Goal: Task Accomplishment & Management: Manage account settings

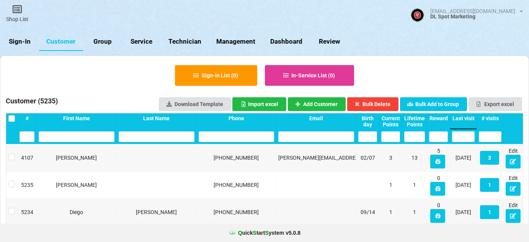
select select "25"
click at [28, 42] on link "Sign-In" at bounding box center [19, 42] width 39 height 18
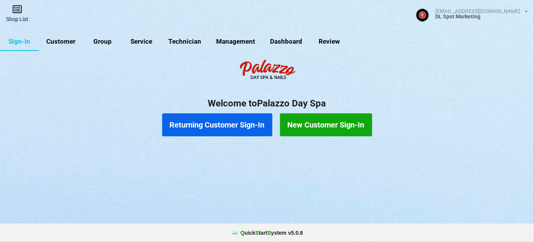
click at [20, 14] on link "Shop List" at bounding box center [17, 13] width 34 height 27
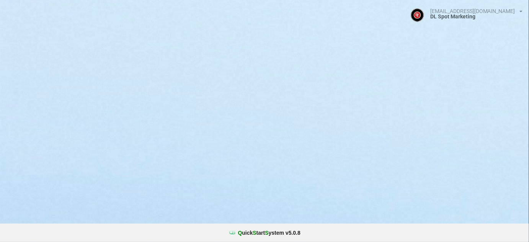
select select "25"
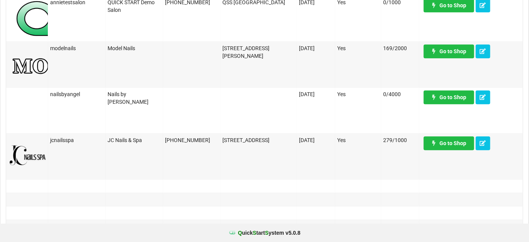
scroll to position [603, 0]
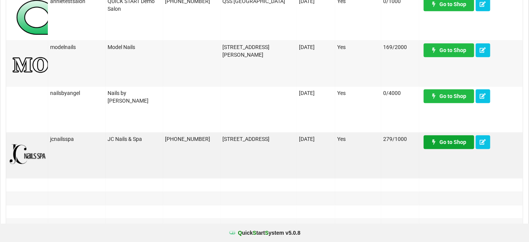
click at [455, 145] on link "Go to Shop" at bounding box center [449, 142] width 51 height 14
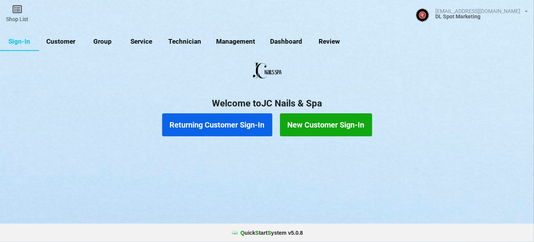
click at [65, 44] on link "Customer" at bounding box center [61, 42] width 44 height 18
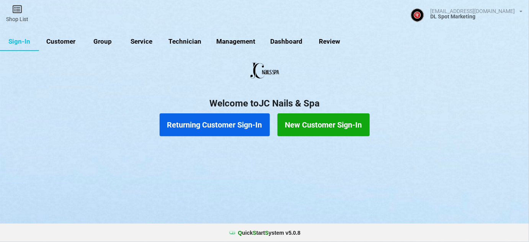
select select "25"
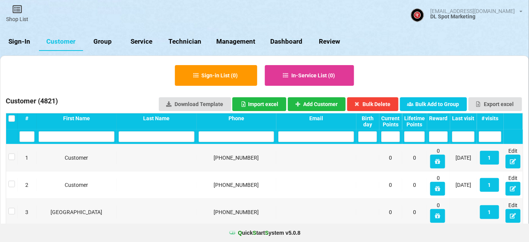
click at [232, 136] on input "text" at bounding box center [237, 136] width 76 height 11
click at [21, 42] on link "Sign-In" at bounding box center [19, 42] width 39 height 18
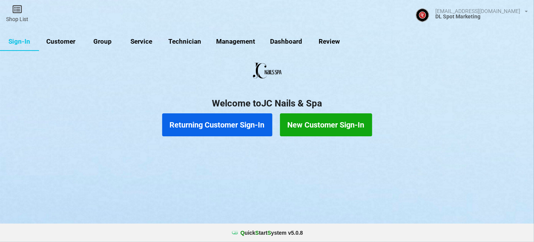
click at [227, 124] on button "Returning Customer Sign-In" at bounding box center [217, 124] width 110 height 23
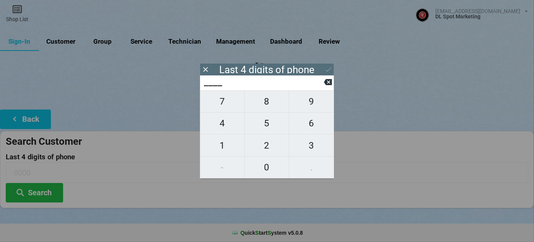
type input "7___"
type input "76__"
type input "765_"
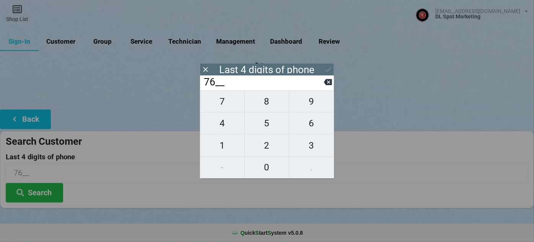
type input "765_"
type input "7656"
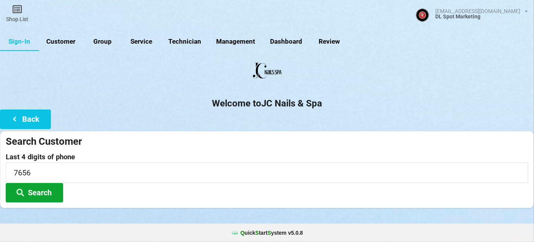
click at [45, 191] on button "Search" at bounding box center [34, 193] width 57 height 20
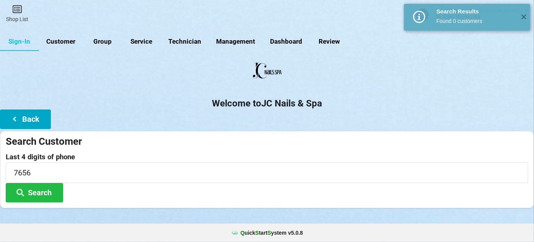
click at [31, 114] on button "Back" at bounding box center [25, 119] width 51 height 20
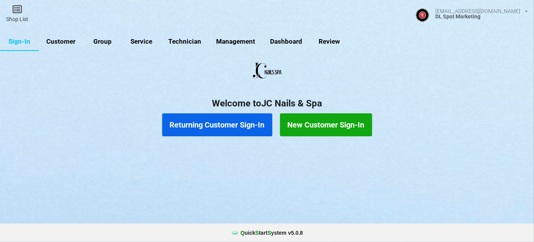
click at [335, 125] on button "New Customer Sign-In" at bounding box center [326, 124] width 92 height 23
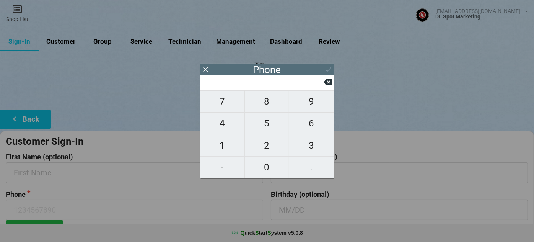
type input "5"
type input "51"
type input "510"
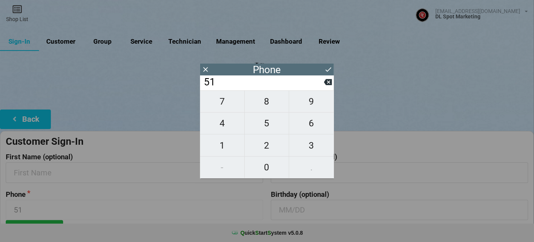
type input "510"
type input "5104"
type input "51049"
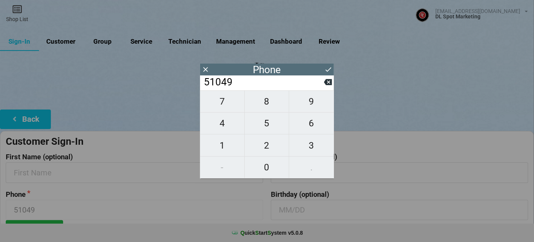
type input "510491"
type input "5104917"
type input "51049176"
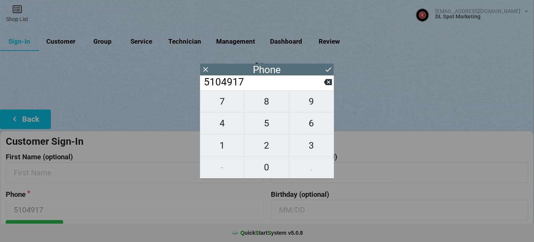
type input "51049176"
type input "510491765"
type input "5104917656"
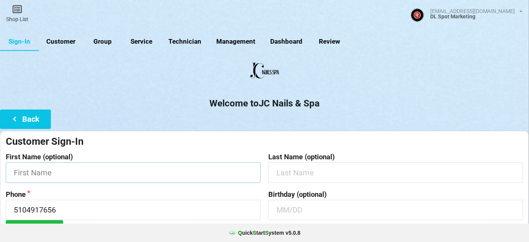
click at [71, 171] on input "text" at bounding box center [133, 172] width 255 height 20
type input "[PERSON_NAME]"
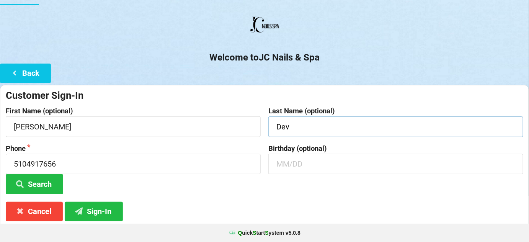
scroll to position [46, 0]
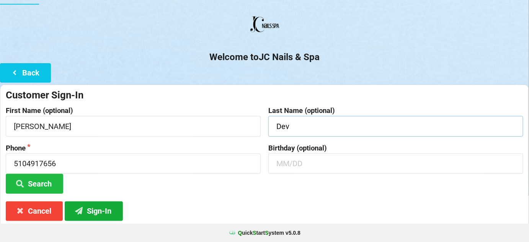
type input "Dev"
click at [104, 209] on button "Sign-In" at bounding box center [94, 211] width 58 height 20
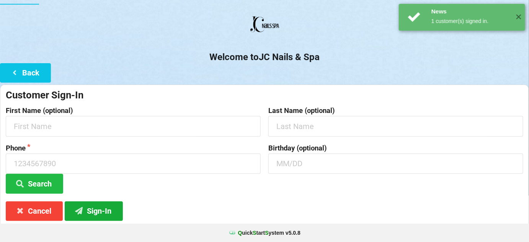
scroll to position [0, 0]
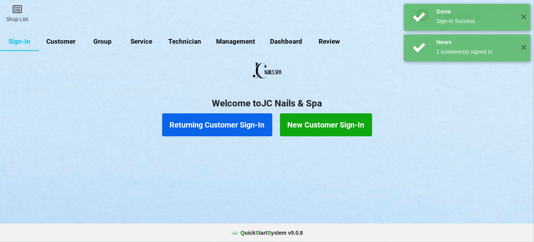
click at [195, 122] on button "Returning Customer Sign-In" at bounding box center [217, 124] width 110 height 23
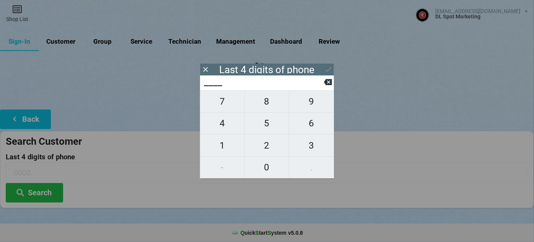
type input "5___"
type input "52__"
type input "520_"
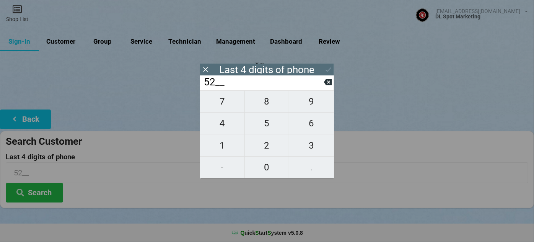
type input "520_"
type input "5208"
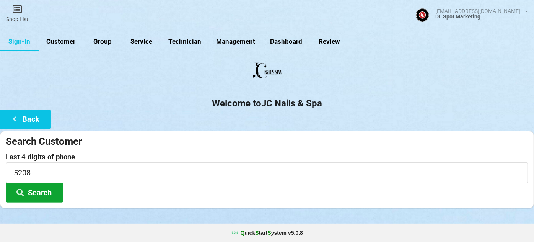
click at [32, 190] on button "Search" at bounding box center [34, 193] width 57 height 20
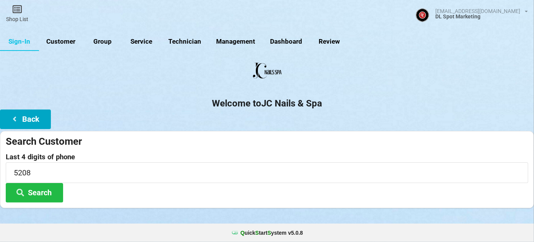
click at [39, 117] on button "Back" at bounding box center [25, 119] width 51 height 20
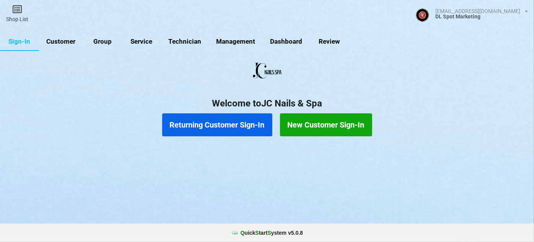
click at [310, 127] on button "New Customer Sign-In" at bounding box center [326, 124] width 92 height 23
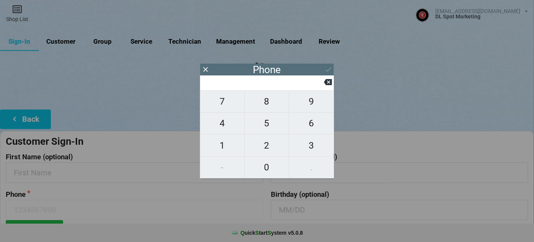
type input "9"
type input "92"
type input "925"
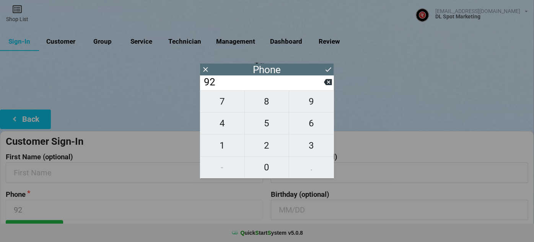
type input "925"
type input "9256"
type input "92564"
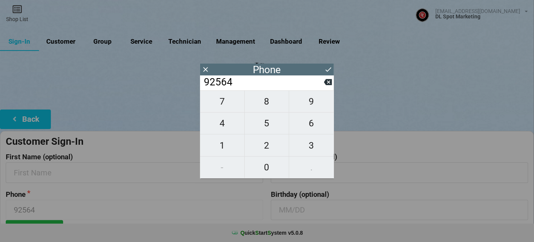
type input "925640"
type input "9256405"
type input "92564052"
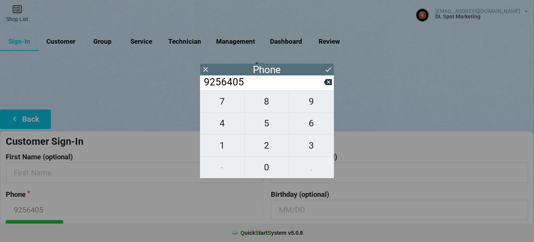
type input "92564052"
type input "925640520"
type input "9256405208"
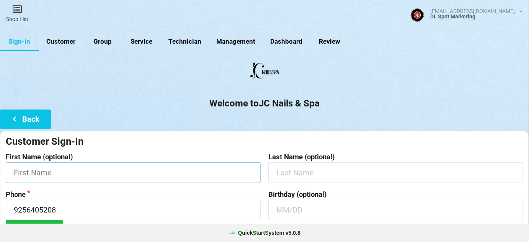
click at [242, 127] on input "text" at bounding box center [253, 126] width 23 height 2
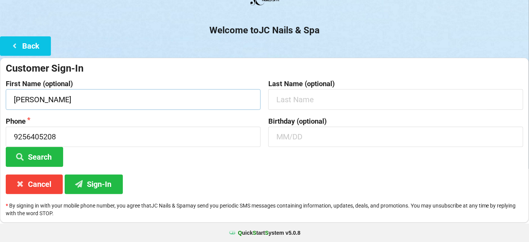
type input "[PERSON_NAME]"
click at [293, 102] on input "text" at bounding box center [395, 99] width 255 height 20
type input "Chin"
click at [98, 184] on button "Sign-In" at bounding box center [94, 185] width 58 height 20
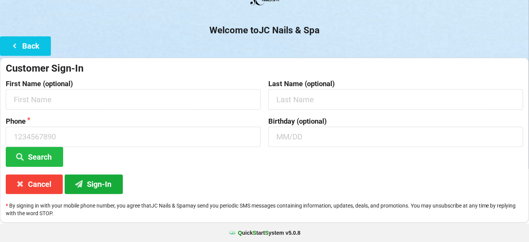
scroll to position [0, 0]
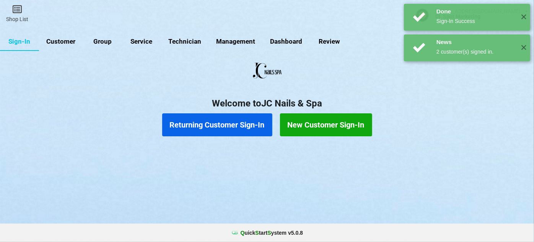
click at [243, 124] on button "Returning Customer Sign-In" at bounding box center [217, 124] width 110 height 23
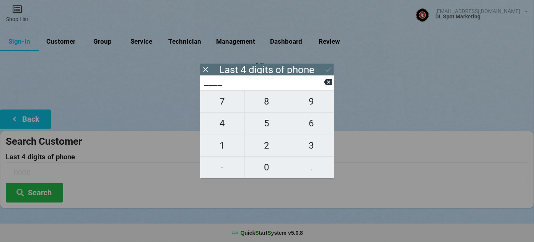
type input "0___"
type input "01__"
type input "011_"
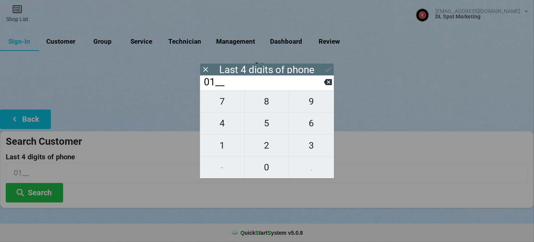
type input "011_"
type input "0115"
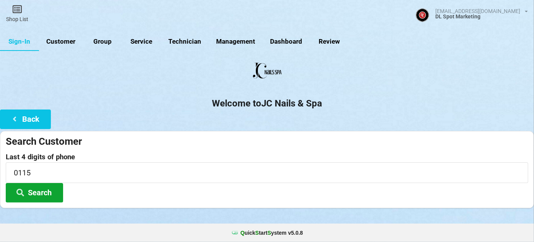
click at [204, 140] on button "Search" at bounding box center [211, 138] width 14 height 5
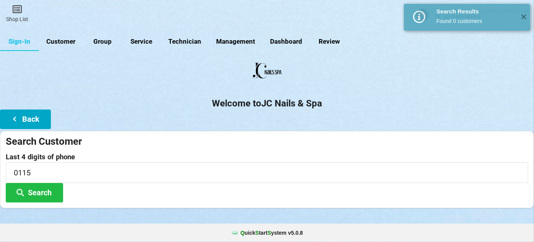
click at [33, 119] on button "Back" at bounding box center [25, 119] width 51 height 20
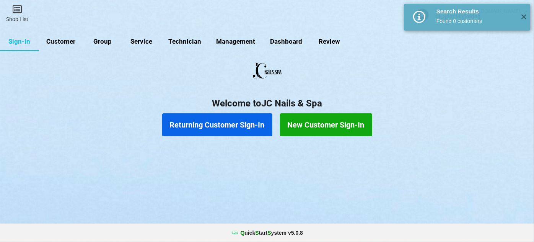
click at [326, 128] on button "New Customer Sign-In" at bounding box center [300, 122] width 52 height 13
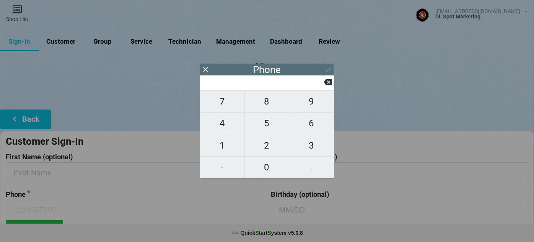
type input "4"
type input "41"
type input "415"
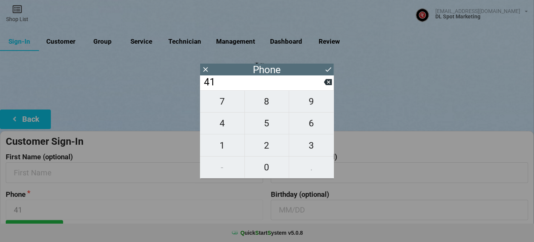
type input "415"
type input "4152"
type input "41521"
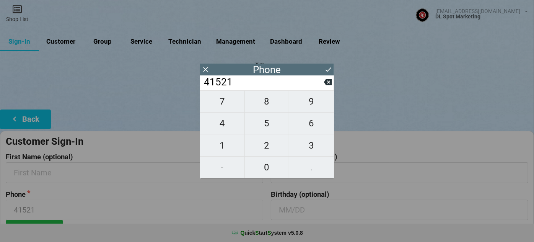
type input "415214"
type input "4152140"
type input "41521401"
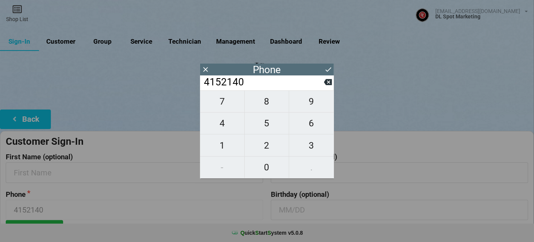
type input "41521401"
type input "415214011"
type input "4152140115"
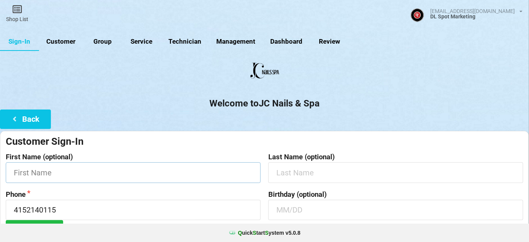
click at [120, 170] on input "text" at bounding box center [133, 172] width 255 height 20
type input "Jenn"
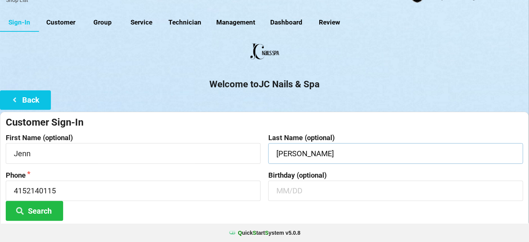
scroll to position [73, 0]
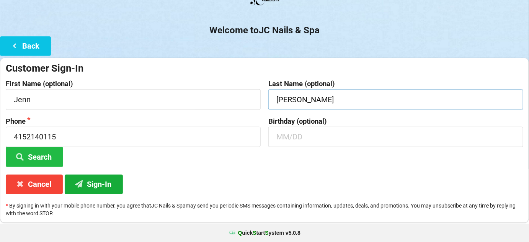
type input "[PERSON_NAME]"
click at [100, 190] on button "Sign-In" at bounding box center [94, 185] width 58 height 20
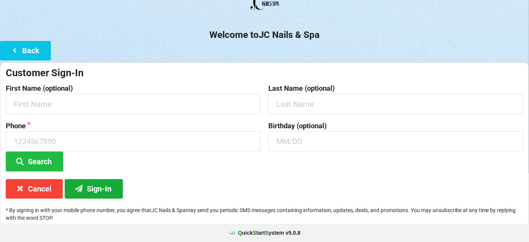
scroll to position [0, 0]
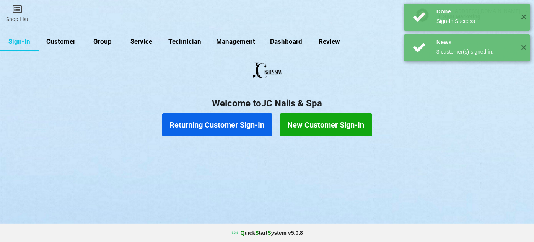
click at [246, 123] on button "Returning Customer Sign-In" at bounding box center [256, 121] width 23 height 5
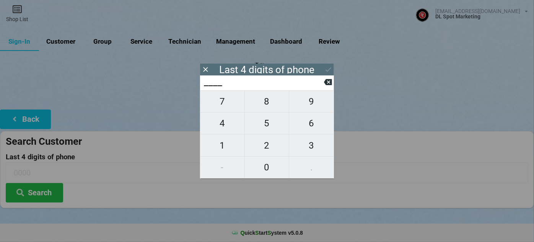
type input "0___"
type input "06__"
type input "061_"
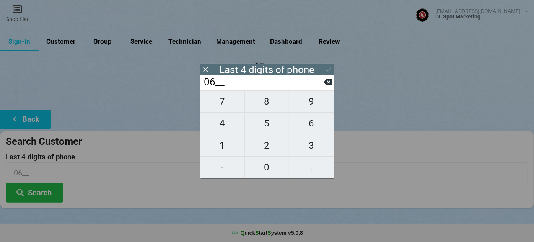
type input "061_"
type input "0618"
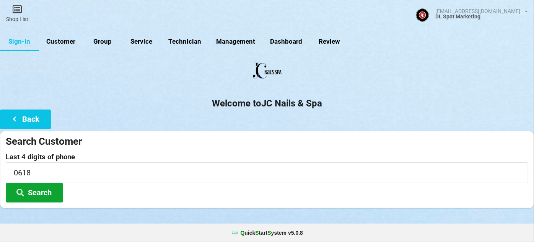
click at [34, 186] on button "Search" at bounding box center [34, 193] width 57 height 20
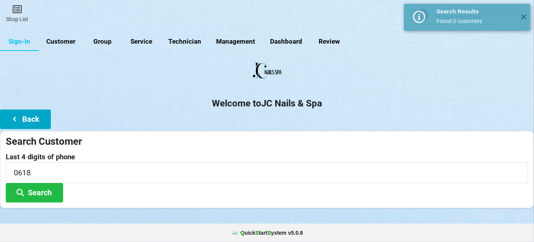
click at [38, 117] on button "Back" at bounding box center [49, 120] width 46 height 18
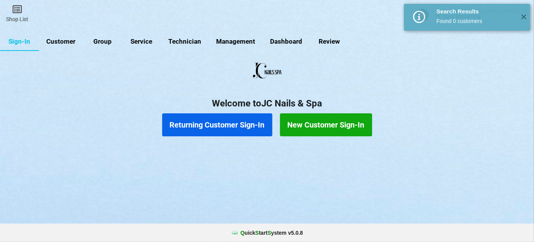
click at [321, 123] on button "New Customer Sign-In" at bounding box center [322, 124] width 86 height 21
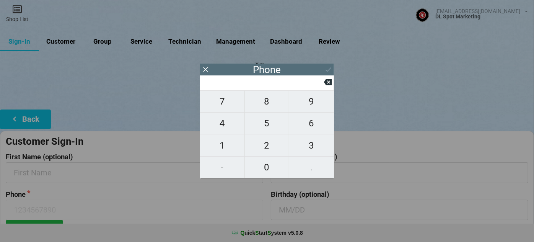
type input "6"
type input "66"
type input "669"
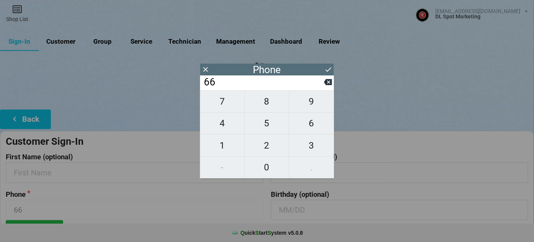
type input "669"
type input "6693"
type input "66930"
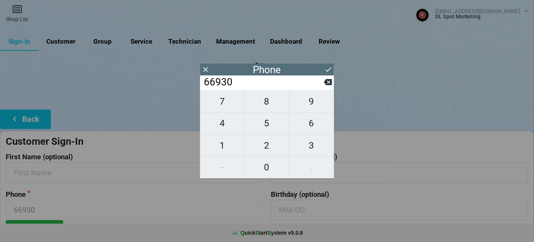
type input "669307"
type input "6693070"
type input "66930706"
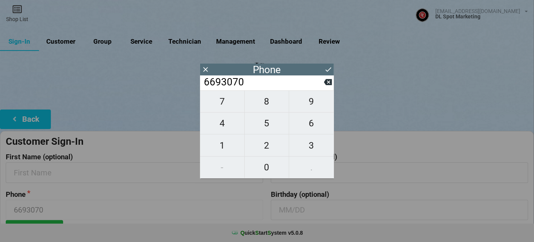
type input "66930706"
type input "669307061"
type input "6693070618"
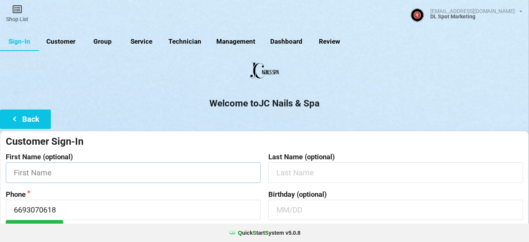
click at [82, 171] on input "text" at bounding box center [133, 172] width 255 height 20
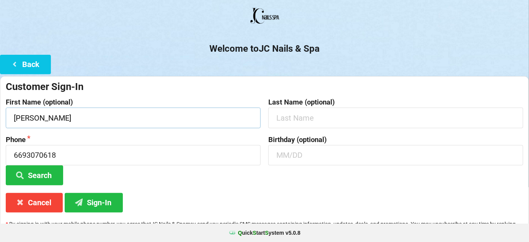
scroll to position [73, 0]
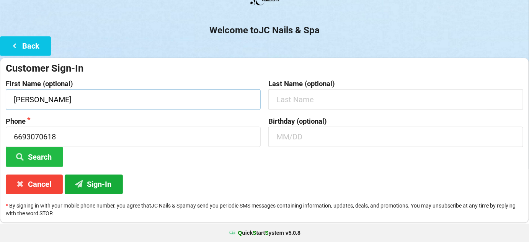
type input "[PERSON_NAME]"
click at [104, 180] on button "Sign-In" at bounding box center [94, 185] width 58 height 20
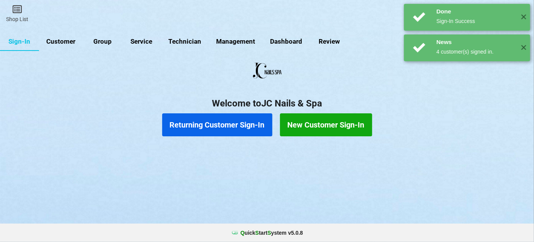
click at [245, 126] on button "Returning Customer Sign-In" at bounding box center [217, 124] width 110 height 23
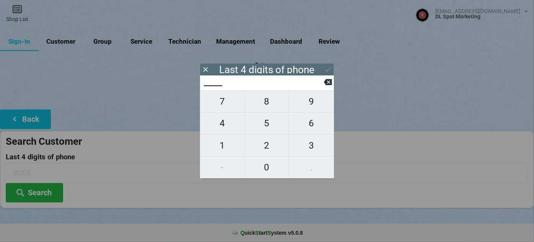
type input "8___"
type input "88__"
type input "885_"
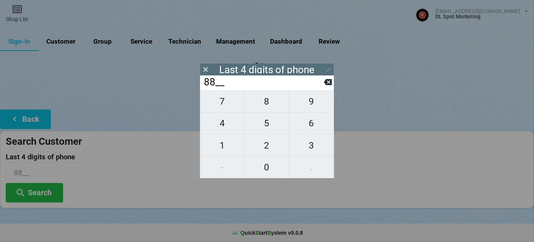
type input "885_"
type input "8850"
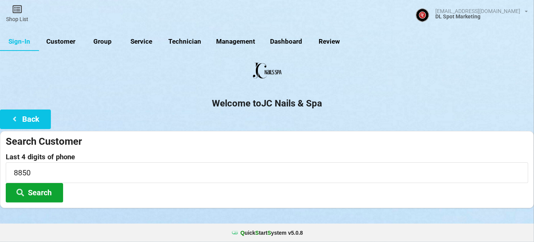
click at [48, 189] on button "Search" at bounding box center [72, 181] width 48 height 16
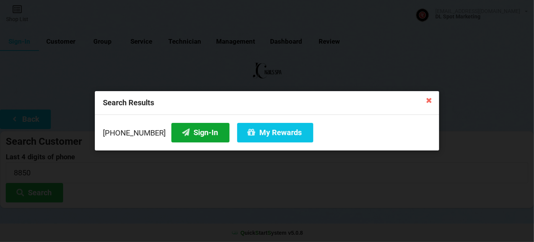
click at [191, 137] on button "Sign-In" at bounding box center [200, 133] width 58 height 20
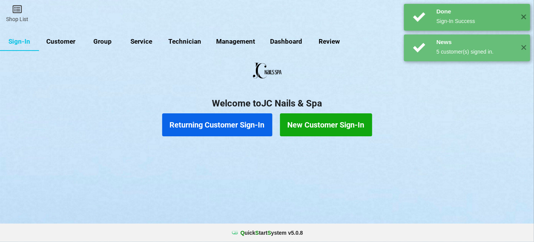
click at [222, 117] on button "Returning Customer Sign-In" at bounding box center [223, 124] width 97 height 20
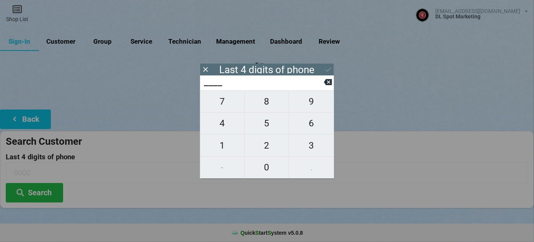
type input "3___"
type input "36__"
type input "360_"
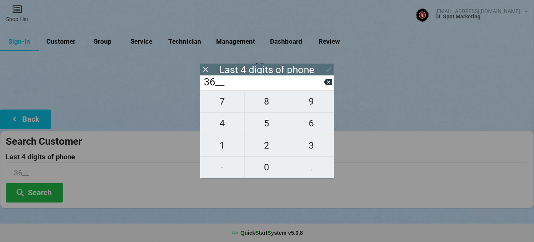
type input "360_"
type input "3601"
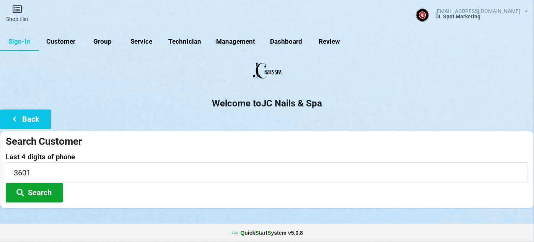
click at [266, 121] on button "Search" at bounding box center [266, 121] width 0 height 0
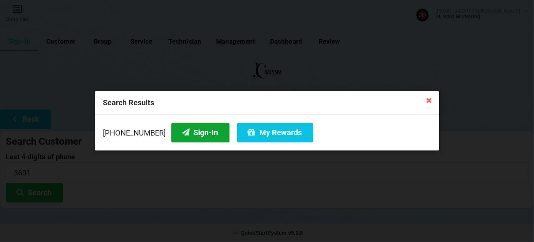
click at [180, 137] on button "Sign-In" at bounding box center [200, 133] width 58 height 20
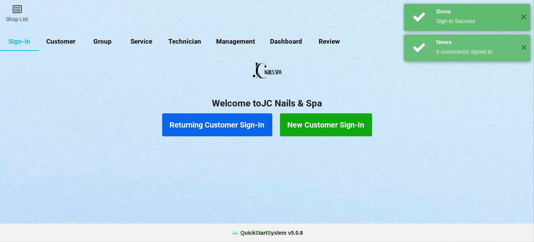
click at [221, 124] on button "Returning Customer Sign-In" at bounding box center [217, 124] width 110 height 23
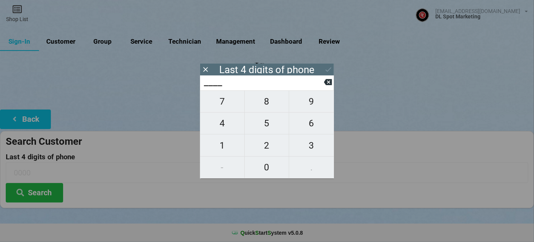
type input "8___"
type input "88__"
type input "886_"
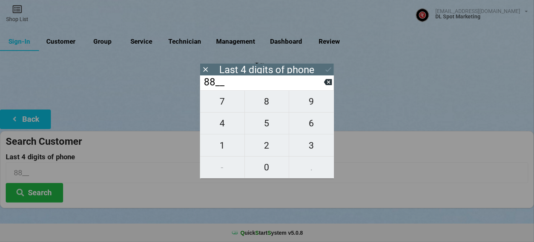
type input "886_"
type input "8864"
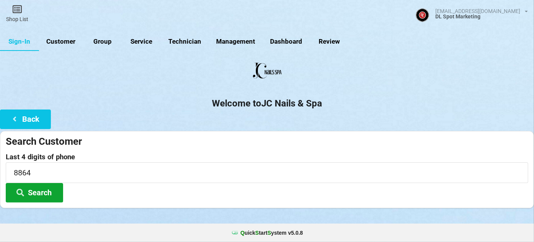
click at [217, 137] on button "Search" at bounding box center [222, 135] width 11 height 4
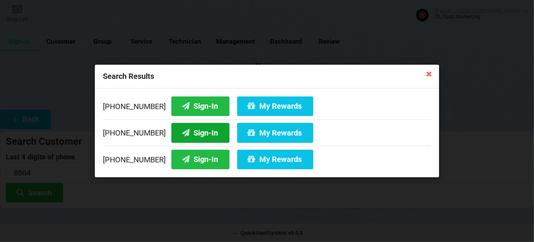
click at [198, 133] on button "Sign-In" at bounding box center [200, 133] width 58 height 20
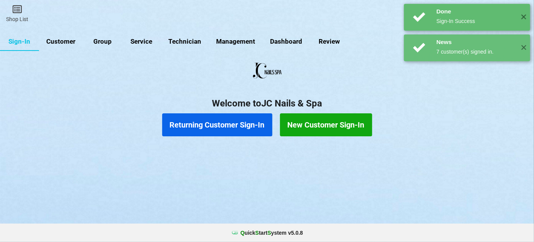
click at [224, 126] on button "Returning Customer Sign-In" at bounding box center [219, 124] width 108 height 23
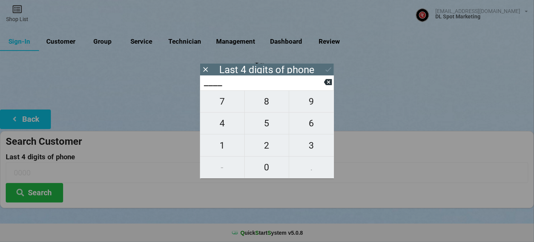
type input "2___"
type input "29__"
type input "295_"
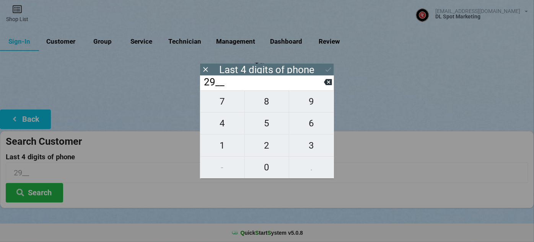
type input "295_"
type input "2958"
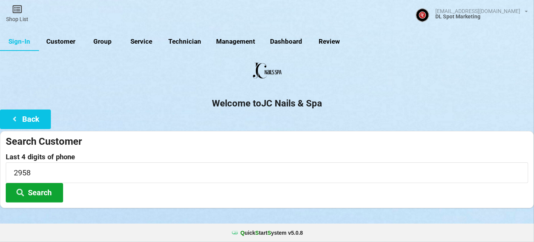
click at [38, 193] on button "Search" at bounding box center [34, 193] width 57 height 20
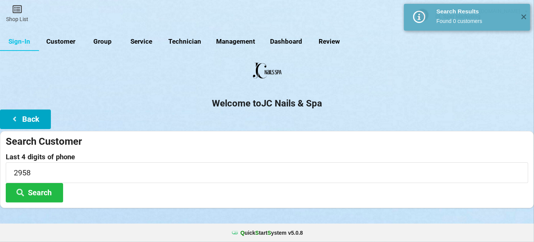
click at [39, 120] on button "Back" at bounding box center [25, 119] width 51 height 20
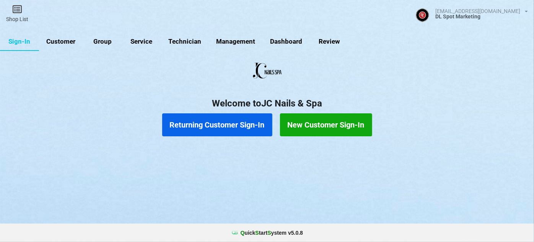
click at [307, 124] on button "New Customer Sign-In" at bounding box center [289, 122] width 35 height 9
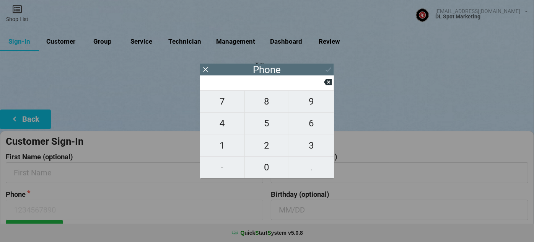
type input "9"
type input "92"
type input "925"
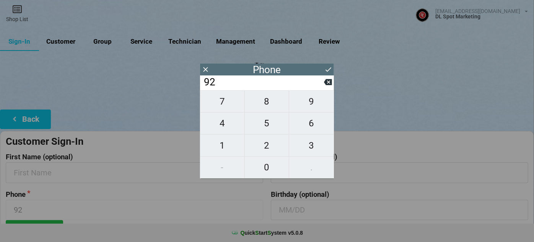
type input "925"
type input "9258"
type input "92587"
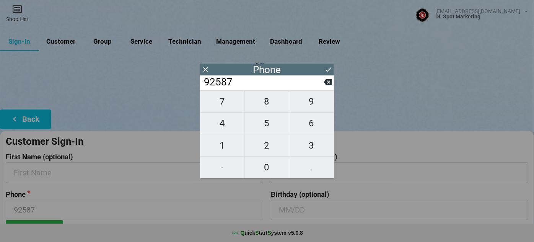
type input "925872"
type input "9258722"
type input "92587229"
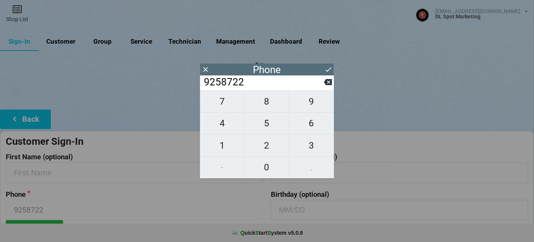
type input "92587229"
type input "925872295"
type input "9258722958"
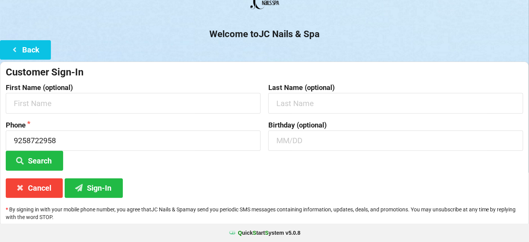
scroll to position [73, 0]
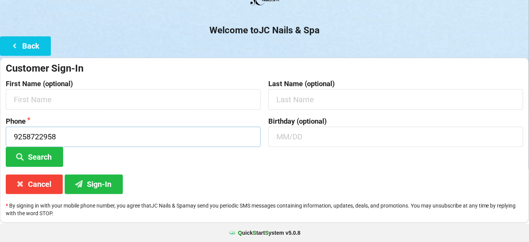
click at [60, 137] on input "9258722958" at bounding box center [133, 137] width 255 height 20
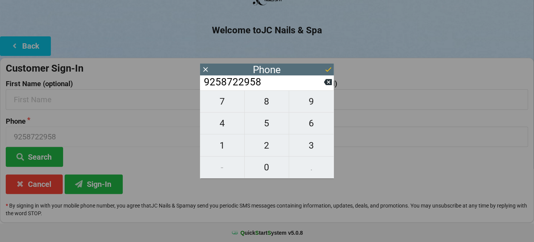
click at [330, 70] on icon at bounding box center [329, 69] width 8 height 8
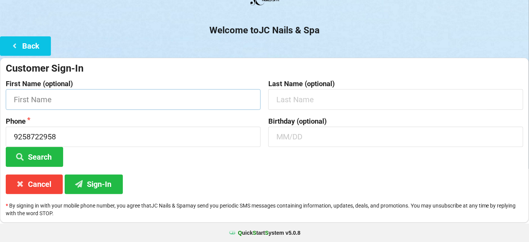
click at [51, 99] on input "text" at bounding box center [133, 99] width 255 height 20
type input "[PERSON_NAME]"
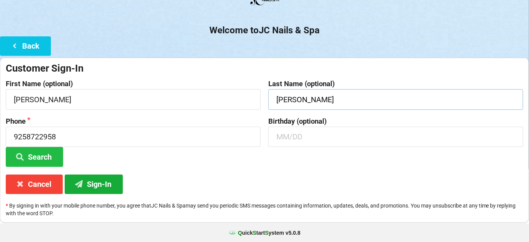
type input "[PERSON_NAME]"
click at [102, 183] on button "Sign-In" at bounding box center [94, 185] width 58 height 20
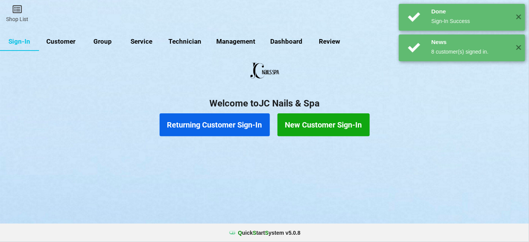
scroll to position [0, 0]
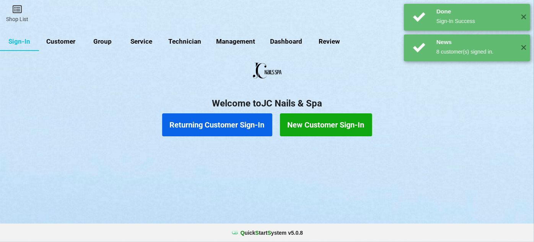
click at [234, 127] on button "Returning Customer Sign-In" at bounding box center [219, 124] width 108 height 23
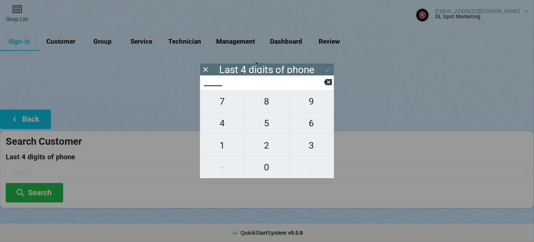
type input "5___"
type input "56__"
type input "566_"
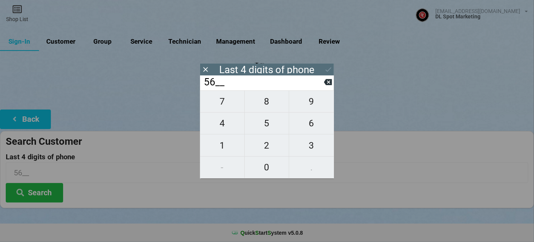
type input "566_"
type input "5662"
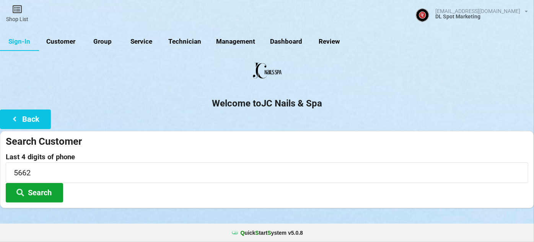
click at [31, 189] on button "Search" at bounding box center [34, 193] width 57 height 20
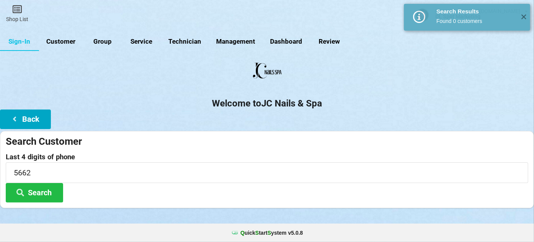
click at [34, 116] on button "Back" at bounding box center [25, 119] width 51 height 20
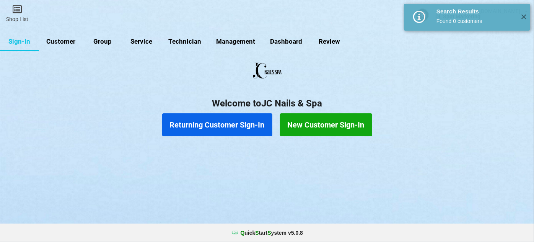
click at [329, 129] on button "New Customer Sign-In" at bounding box center [325, 124] width 91 height 23
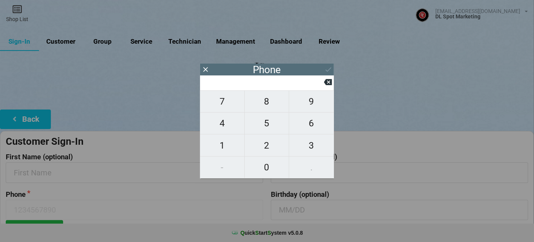
type input "5"
type input "51"
type input "510"
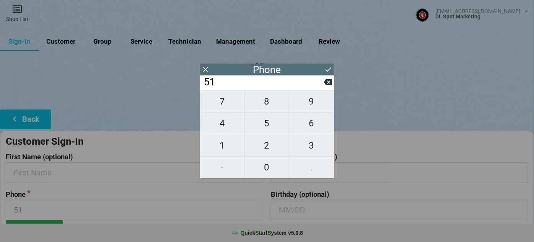
type input "510"
type input "5104"
type input "51046"
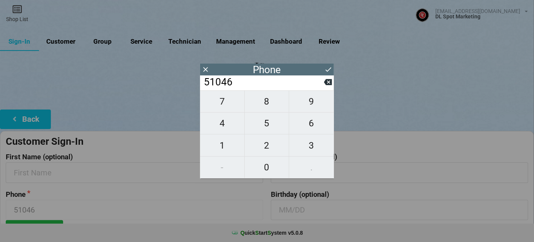
type input "510467"
type input "5104675"
type input "51046756"
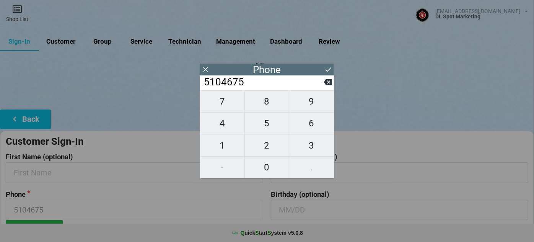
type input "51046756"
type input "510467566"
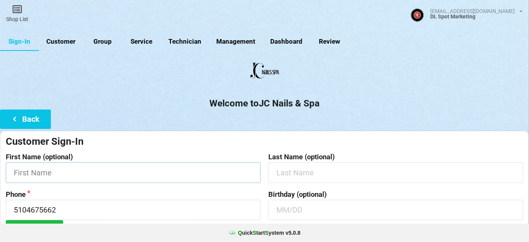
click at [222, 131] on input "text" at bounding box center [243, 129] width 42 height 3
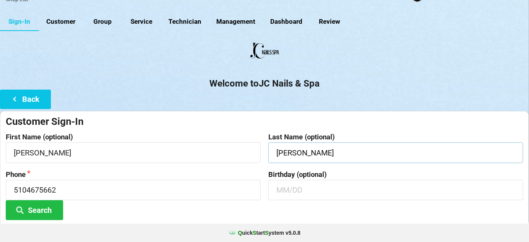
scroll to position [73, 0]
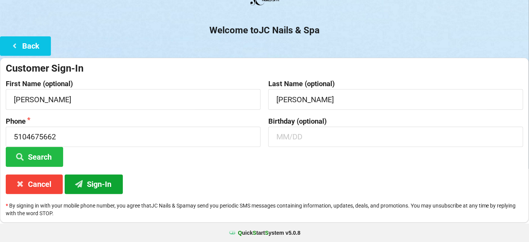
click at [243, 137] on button "Sign-In" at bounding box center [246, 136] width 7 height 2
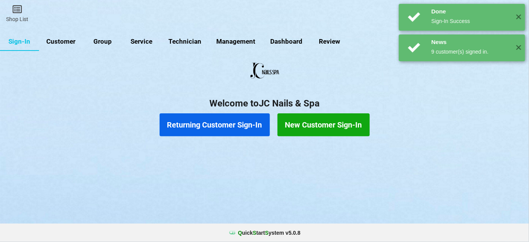
scroll to position [0, 0]
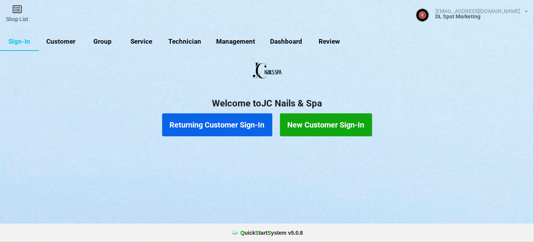
click at [235, 127] on button "Returning Customer Sign-In" at bounding box center [219, 124] width 108 height 23
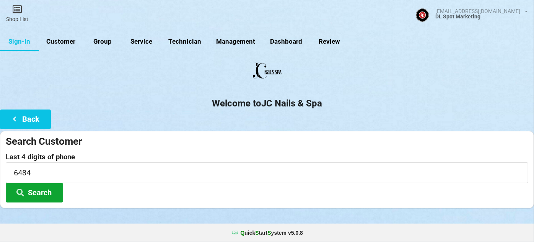
click at [65, 184] on button "Search" at bounding box center [87, 176] width 44 height 15
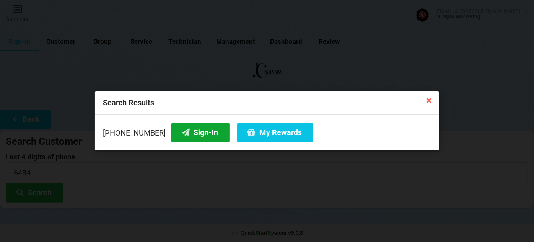
click at [202, 137] on button "Sign-In" at bounding box center [200, 133] width 58 height 20
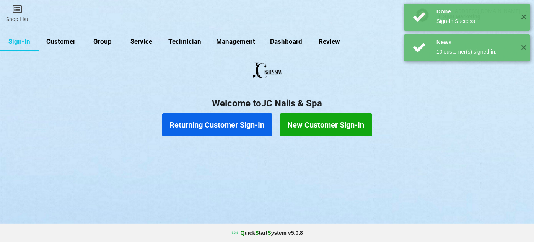
click at [67, 38] on link "Customer" at bounding box center [61, 42] width 44 height 18
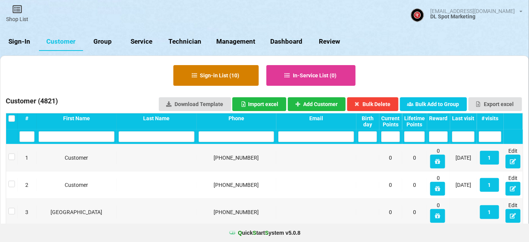
click at [234, 75] on button "Sign-in List ( 10 )" at bounding box center [215, 75] width 85 height 21
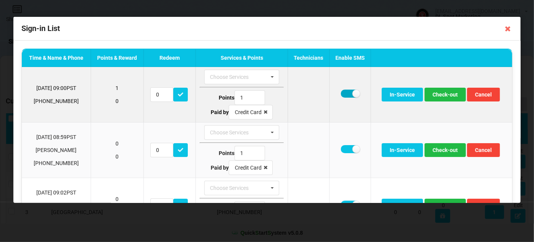
click at [344, 94] on label at bounding box center [350, 94] width 19 height 8
click at [446, 96] on button "Check-out" at bounding box center [445, 95] width 41 height 14
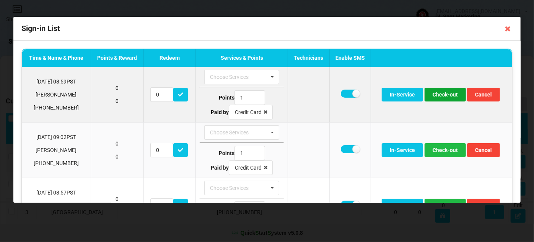
click at [442, 94] on button "Check-out" at bounding box center [445, 95] width 41 height 14
click at [440, 96] on button "Check-out" at bounding box center [445, 95] width 41 height 14
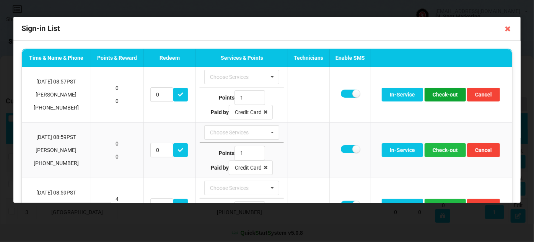
click at [440, 96] on button "Check-out" at bounding box center [445, 95] width 41 height 14
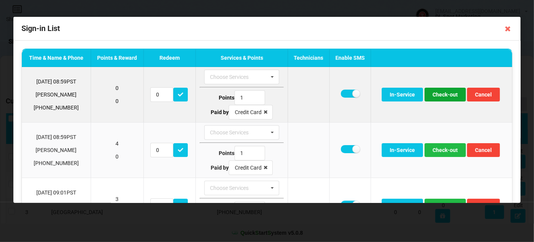
click at [443, 94] on button "Check-out" at bounding box center [445, 95] width 41 height 14
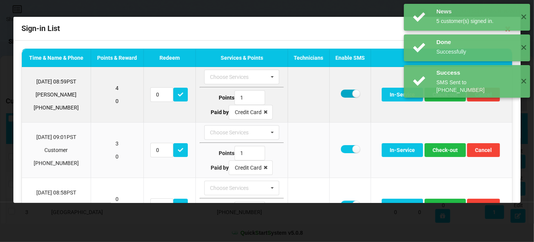
click at [345, 93] on label at bounding box center [350, 94] width 19 height 8
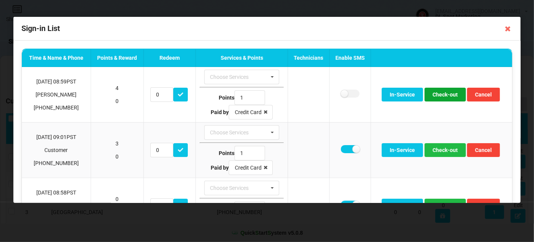
click at [441, 95] on button "Check-out" at bounding box center [445, 95] width 41 height 14
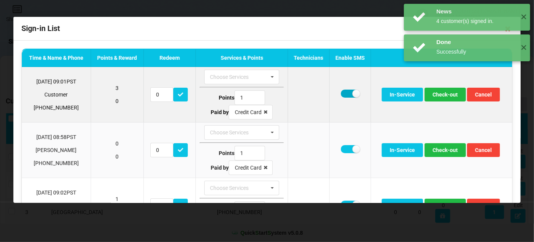
click at [341, 93] on label at bounding box center [350, 94] width 19 height 8
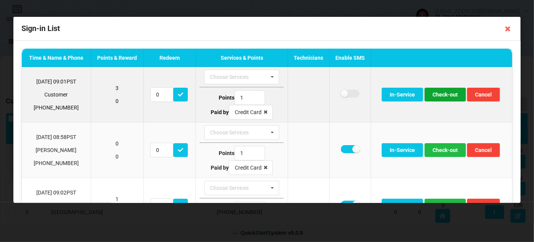
click at [439, 95] on button "Check-out" at bounding box center [445, 95] width 41 height 14
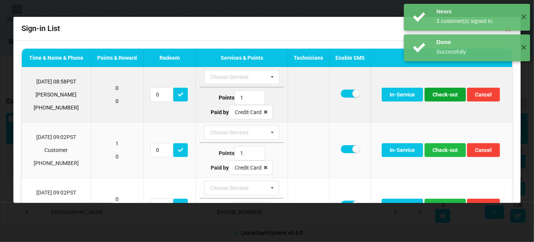
click at [441, 95] on button "Check-out" at bounding box center [445, 95] width 41 height 14
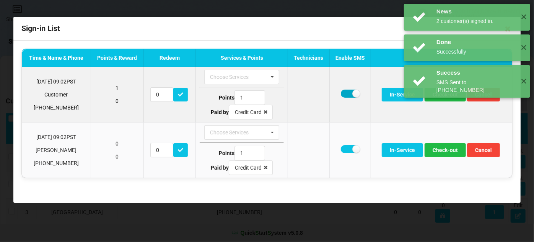
click at [345, 93] on label at bounding box center [350, 94] width 19 height 8
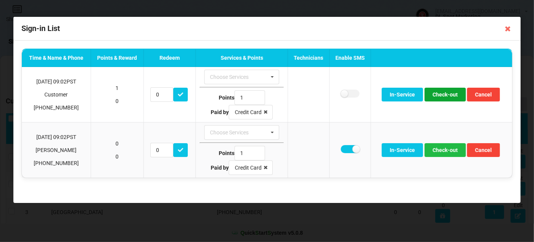
click at [442, 95] on button "Check-out" at bounding box center [445, 95] width 41 height 14
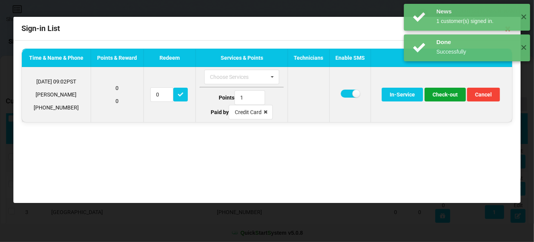
click at [441, 94] on button "Check-out" at bounding box center [445, 95] width 41 height 14
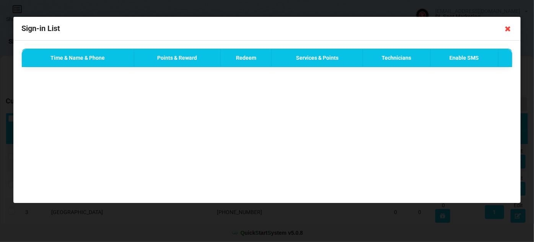
click at [507, 28] on icon at bounding box center [508, 29] width 12 height 12
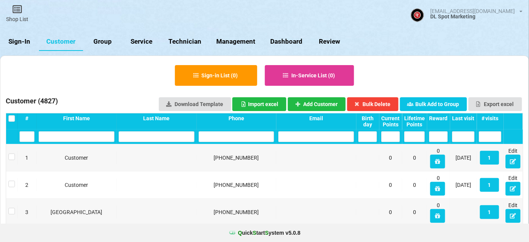
click at [469, 120] on div "Last visit" at bounding box center [463, 118] width 23 height 6
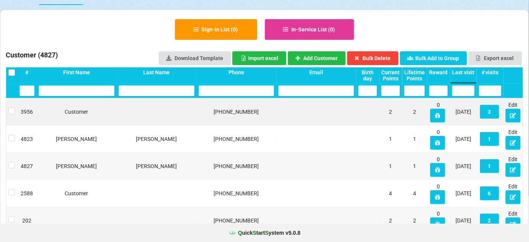
scroll to position [46, 0]
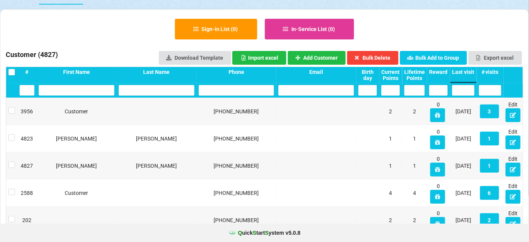
click at [239, 90] on input "text" at bounding box center [237, 90] width 76 height 11
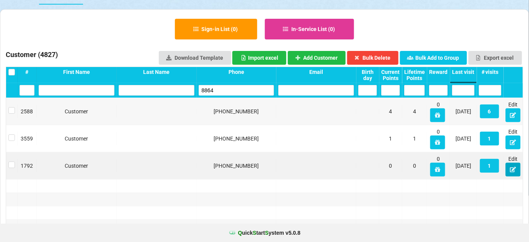
click at [385, 121] on icon at bounding box center [383, 120] width 3 height 2
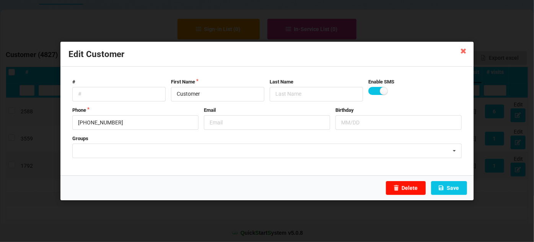
click at [414, 188] on button "Delete" at bounding box center [406, 188] width 40 height 14
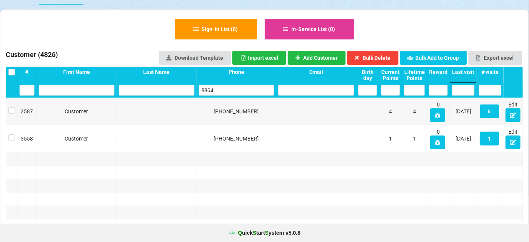
click at [250, 86] on input "8864" at bounding box center [237, 90] width 76 height 11
click at [250, 131] on input "8864" at bounding box center [237, 136] width 76 height 11
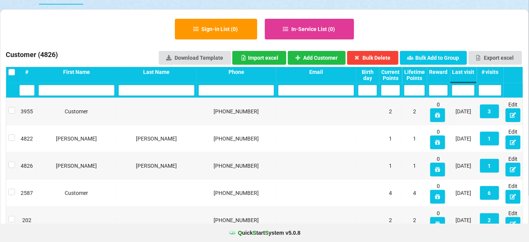
click at [468, 71] on div "Last visit" at bounding box center [463, 72] width 23 height 6
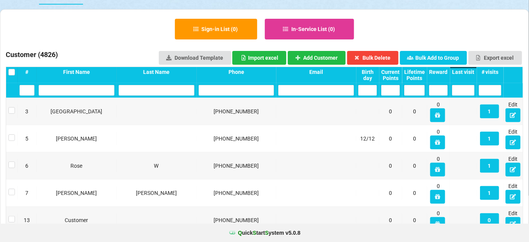
click at [467, 72] on div "Last visit" at bounding box center [463, 72] width 23 height 6
